Goal: Navigation & Orientation: Find specific page/section

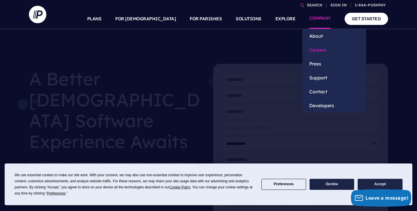
click at [315, 47] on link "Careers" at bounding box center [334, 50] width 64 height 14
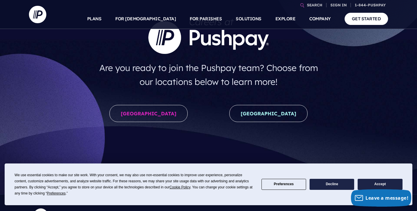
scroll to position [71, 0]
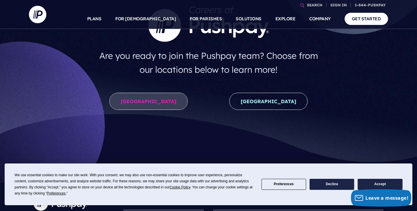
click at [151, 98] on link "[GEOGRAPHIC_DATA]" at bounding box center [148, 101] width 78 height 17
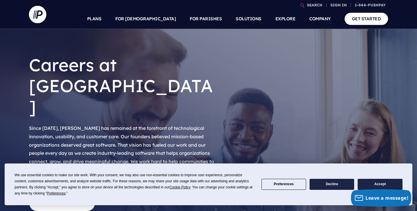
click at [322, 188] on button "Decline" at bounding box center [331, 184] width 45 height 11
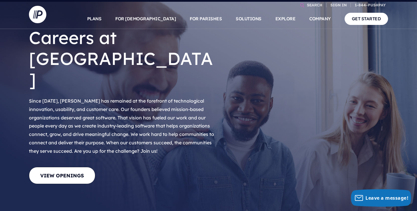
scroll to position [49, 0]
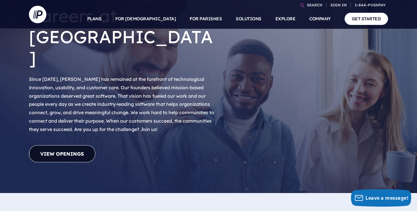
click at [79, 145] on link "View Openings" at bounding box center [62, 153] width 66 height 17
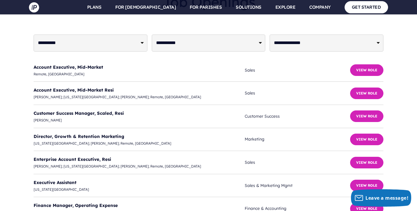
scroll to position [1472, 0]
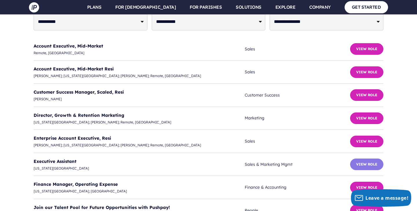
click at [372, 158] on button "View Role" at bounding box center [366, 164] width 33 height 12
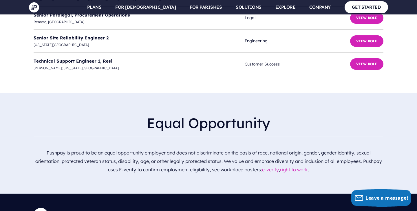
scroll to position [1783, 0]
